Goal: Task Accomplishment & Management: Manage account settings

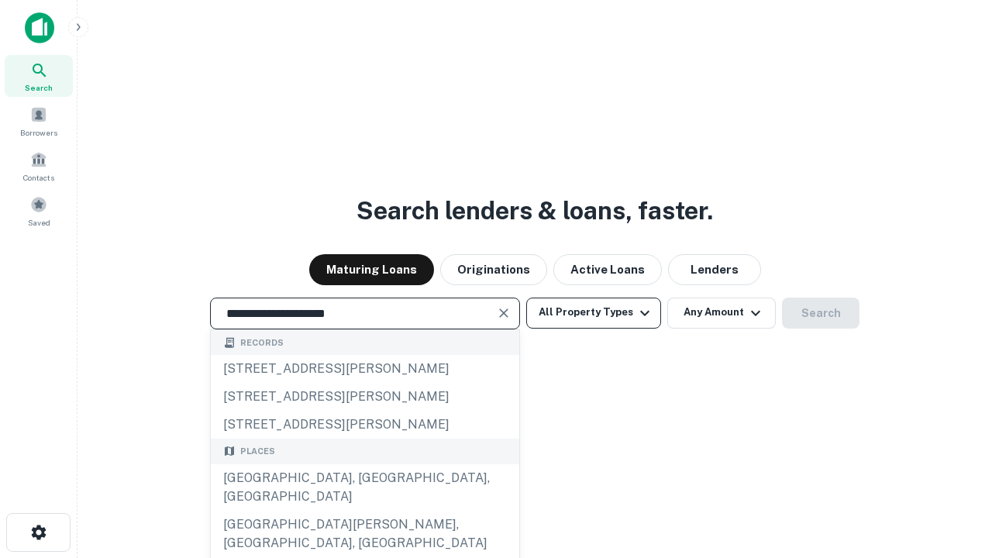
click at [364, 511] on div "[GEOGRAPHIC_DATA], [GEOGRAPHIC_DATA], [GEOGRAPHIC_DATA]" at bounding box center [365, 487] width 309 height 47
click at [594, 312] on button "All Property Types" at bounding box center [593, 313] width 135 height 31
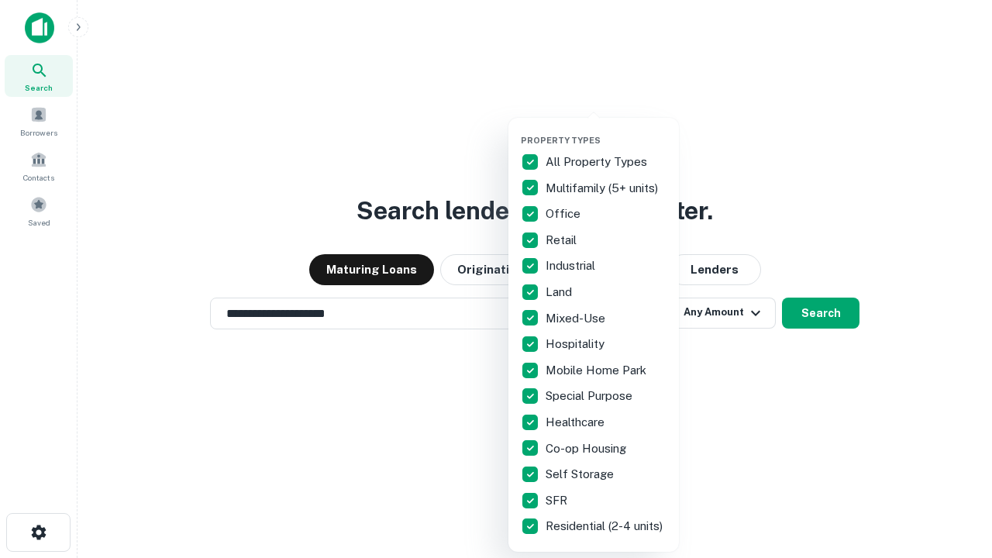
type input "**********"
click at [606, 130] on button "button" at bounding box center [606, 130] width 171 height 1
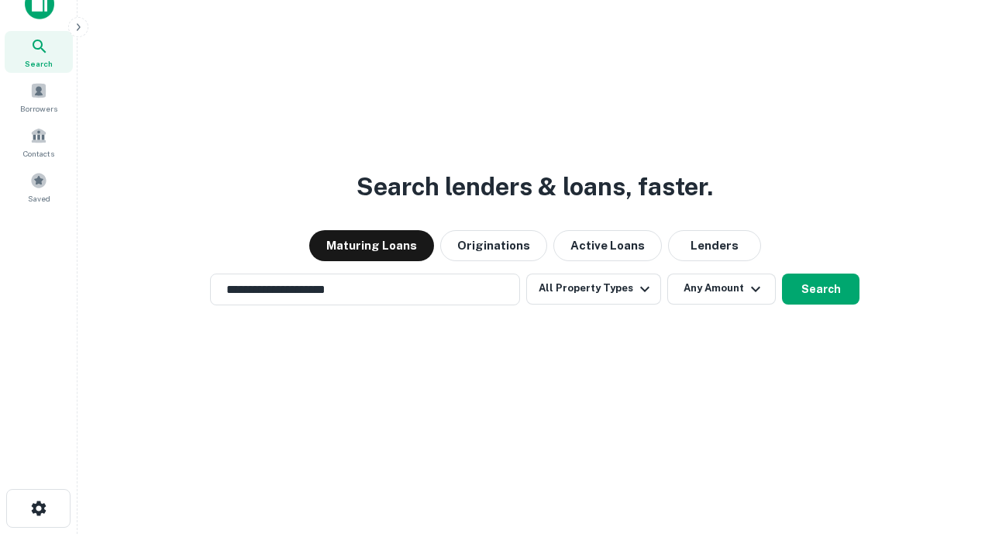
scroll to position [9, 187]
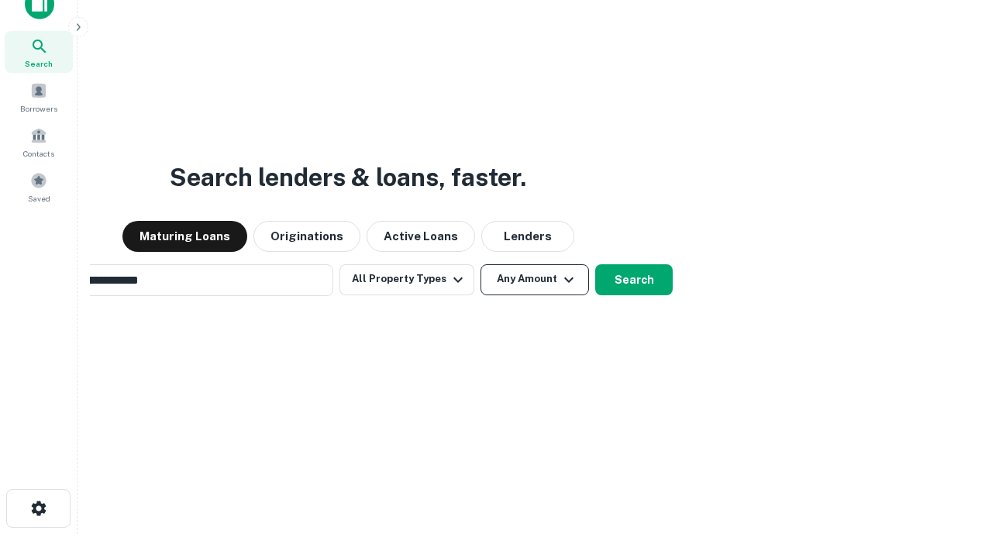
click at [481, 264] on button "Any Amount" at bounding box center [535, 279] width 109 height 31
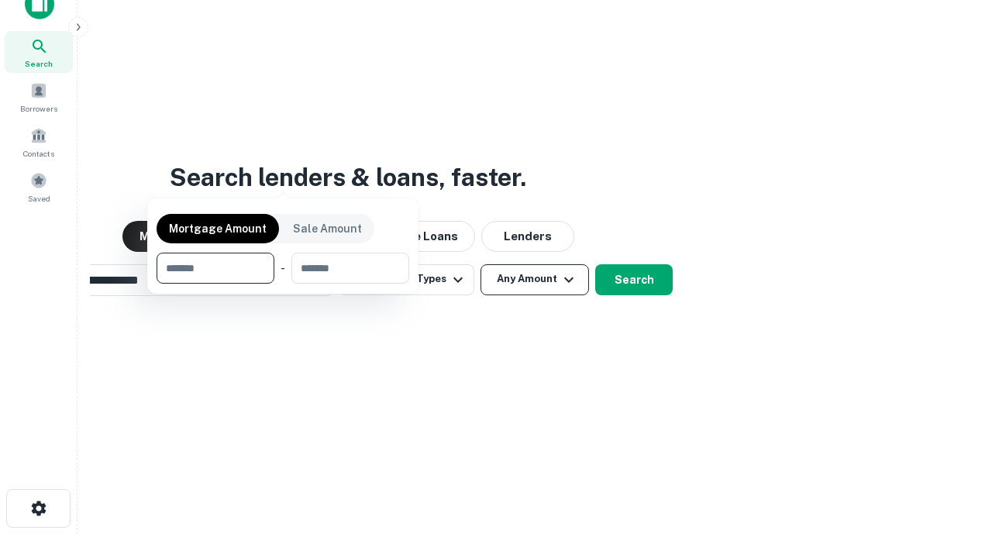
scroll to position [112, 439]
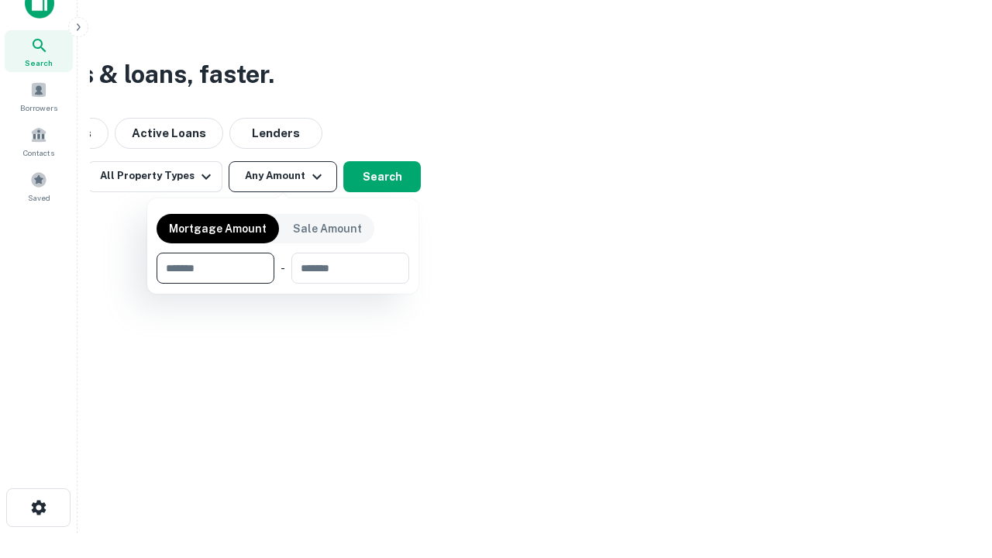
type input "*******"
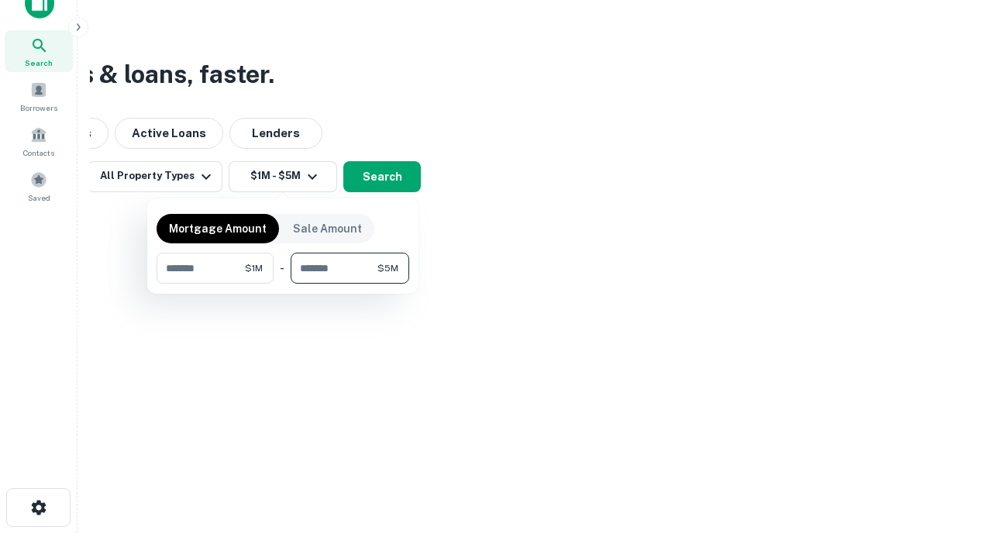
type input "*******"
click at [283, 284] on button "button" at bounding box center [283, 284] width 253 height 1
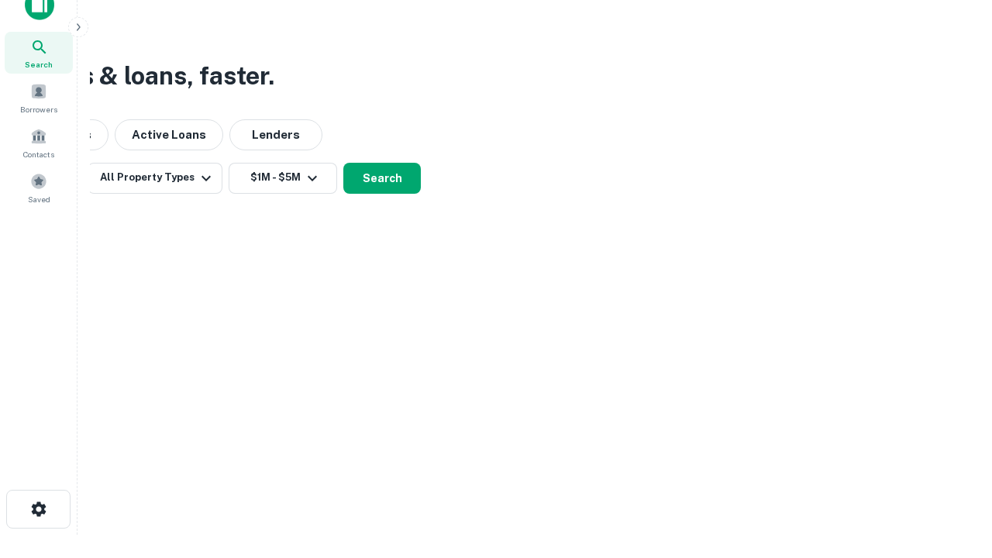
scroll to position [9, 286]
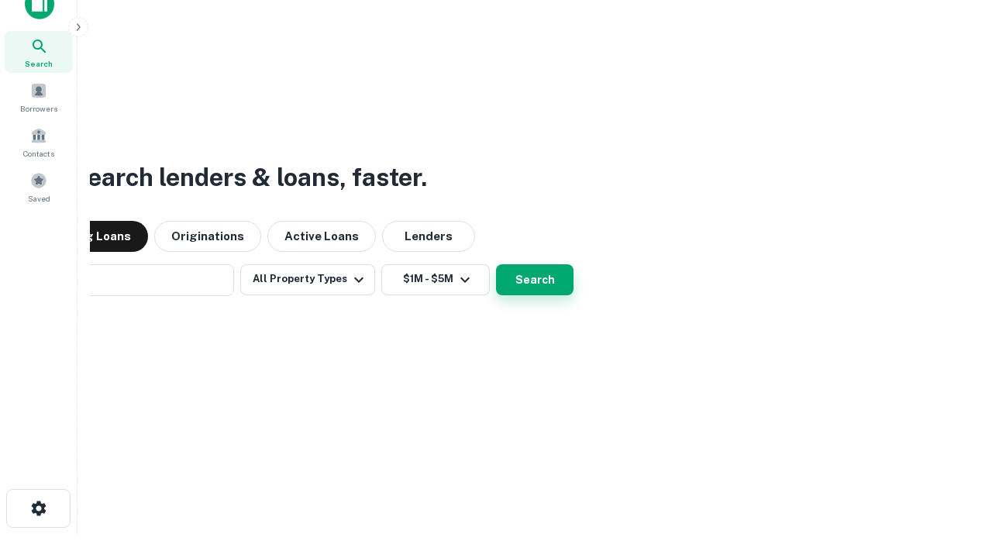
click at [496, 264] on button "Search" at bounding box center [535, 279] width 78 height 31
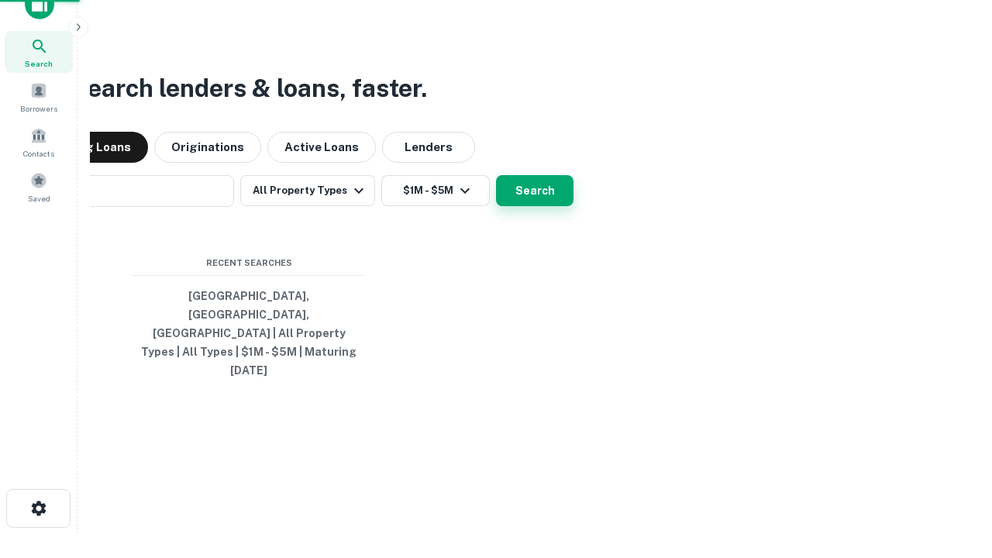
scroll to position [41, 439]
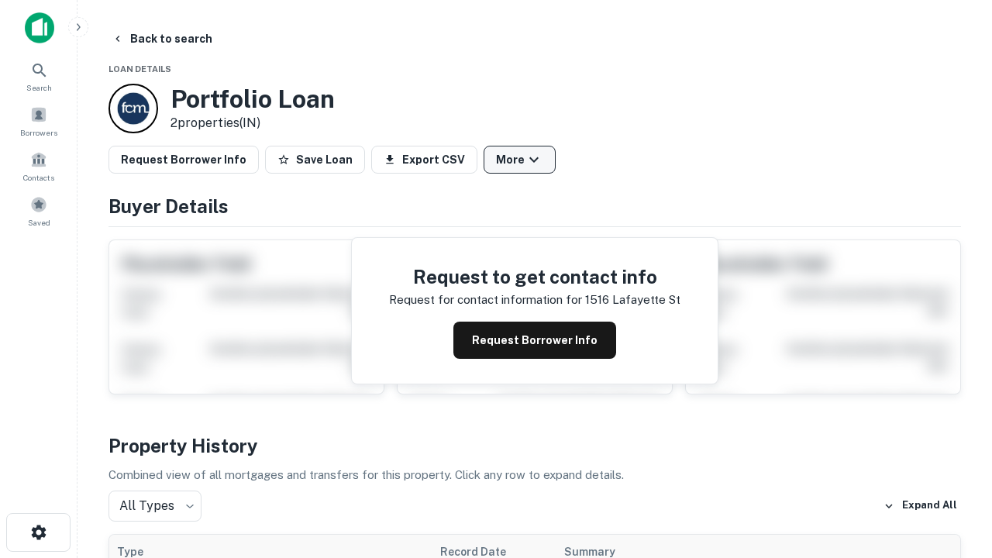
click at [519, 160] on button "More" at bounding box center [520, 160] width 72 height 28
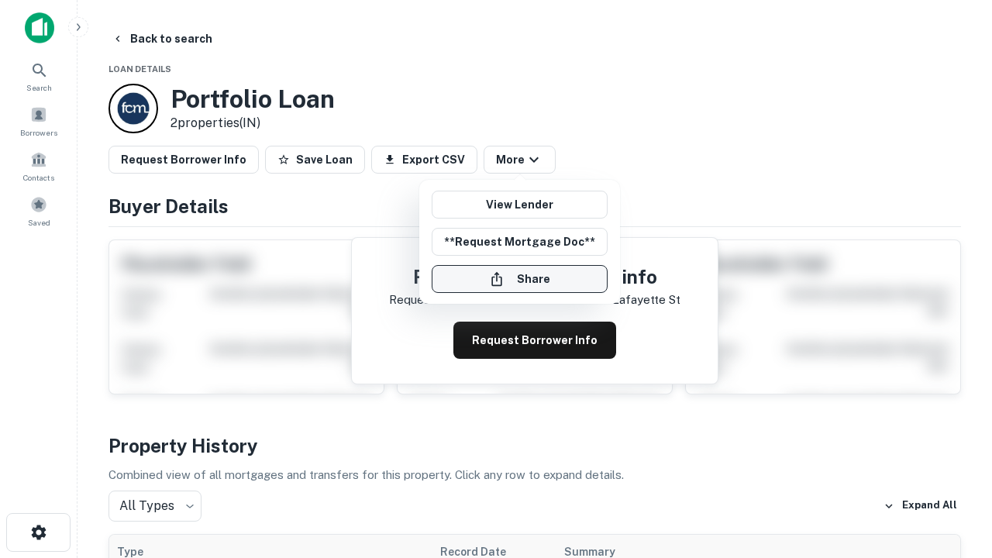
click at [519, 279] on button "Share" at bounding box center [520, 279] width 176 height 28
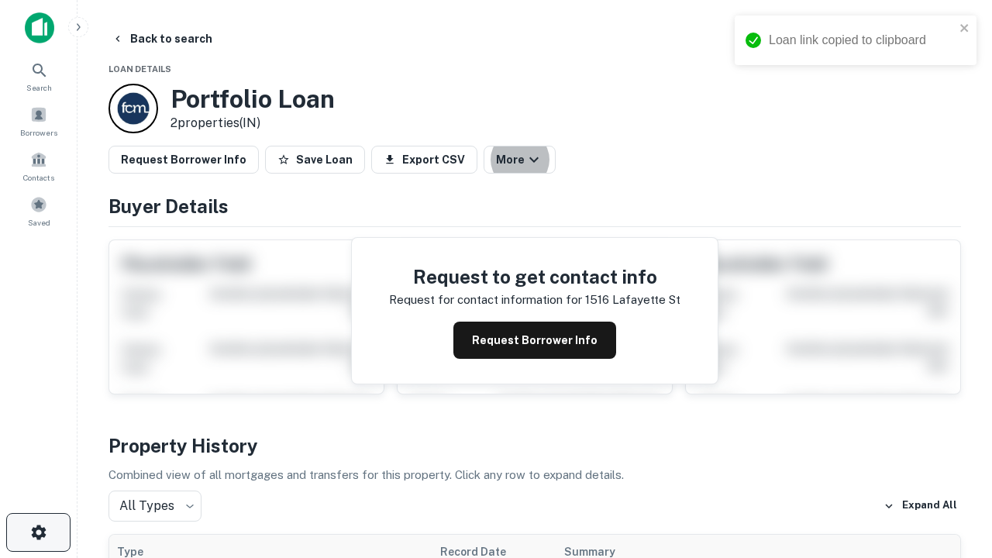
click at [38, 533] on icon "button" at bounding box center [38, 532] width 19 height 19
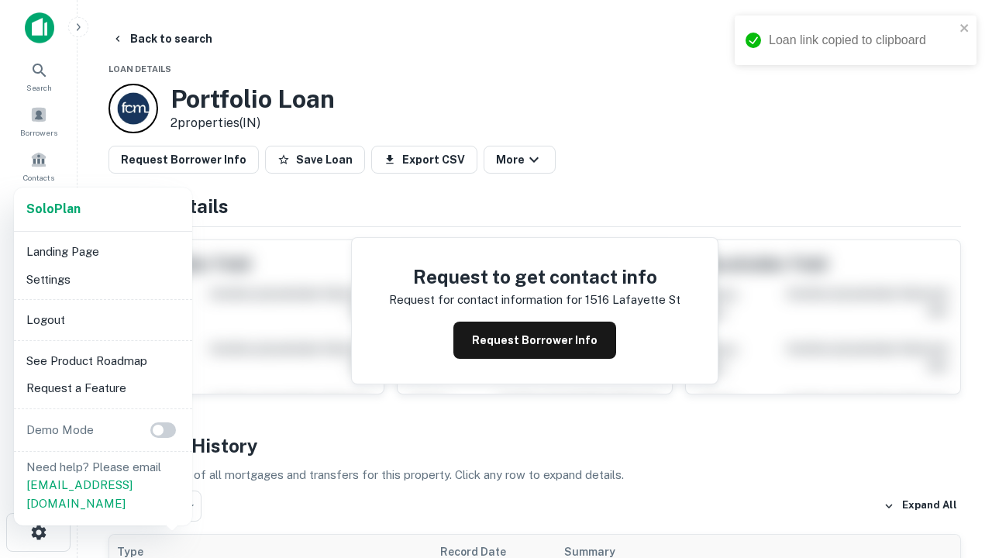
click at [102, 319] on li "Logout" at bounding box center [103, 320] width 166 height 28
